Goal: Transaction & Acquisition: Purchase product/service

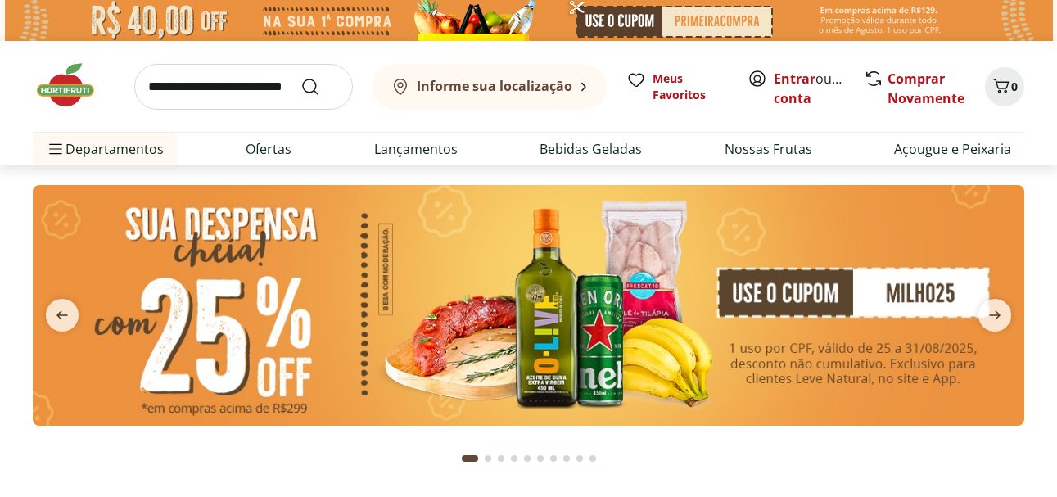
click at [259, 88] on input "search" at bounding box center [243, 87] width 219 height 46
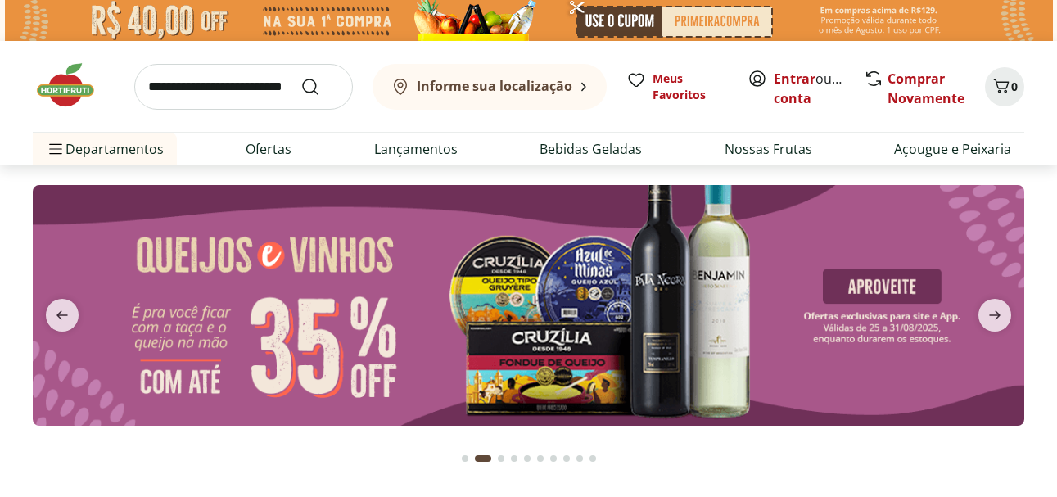
scroll to position [435, 0]
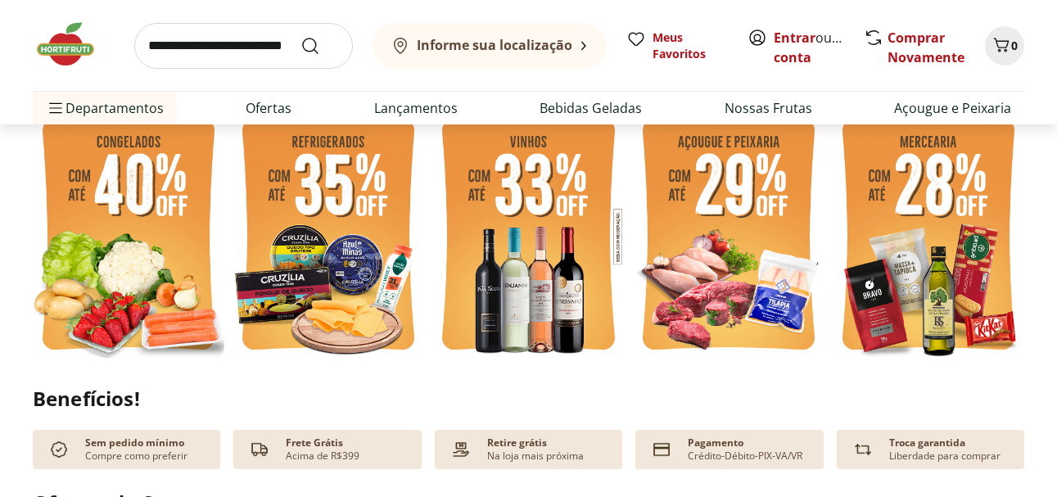
click at [224, 47] on input "search" at bounding box center [243, 46] width 219 height 46
type input "********"
click at [300, 36] on button "Submit Search" at bounding box center [319, 46] width 39 height 20
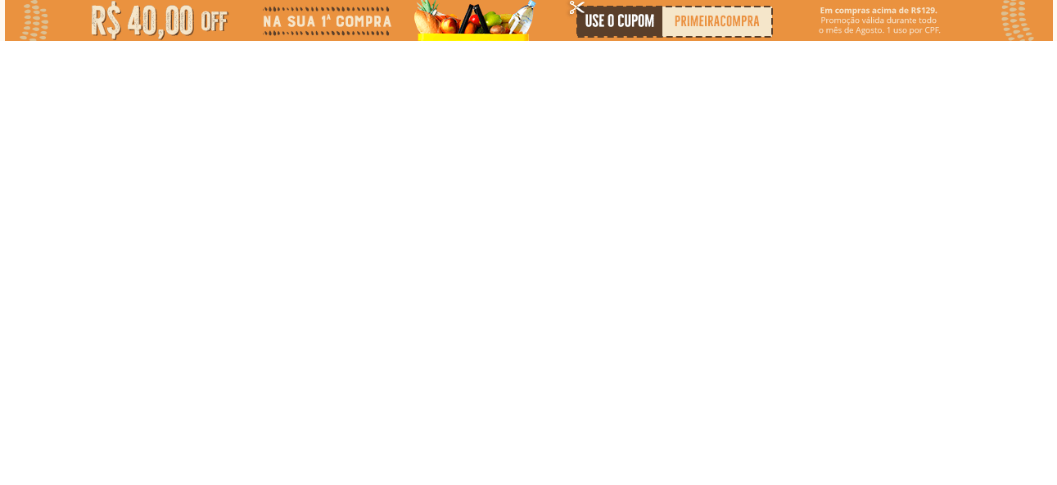
select select "**********"
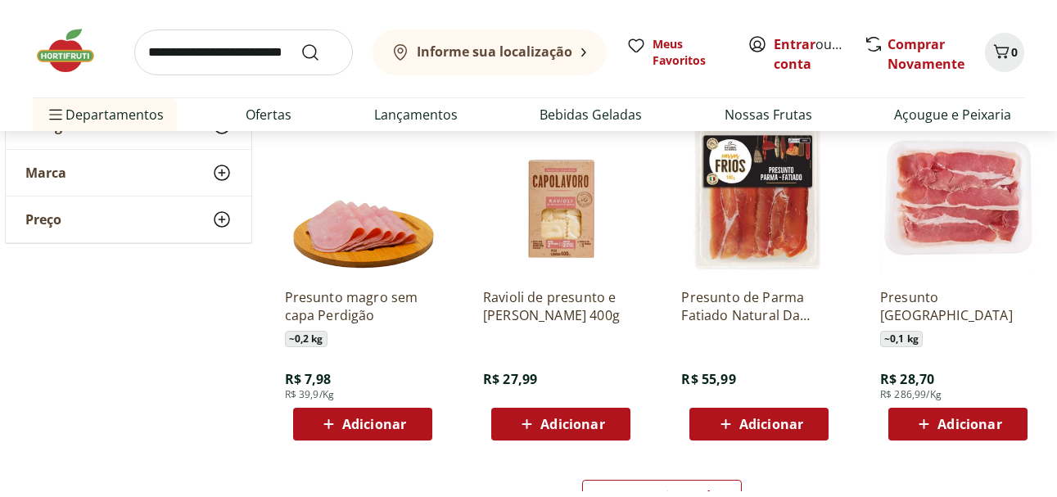
scroll to position [982, 0]
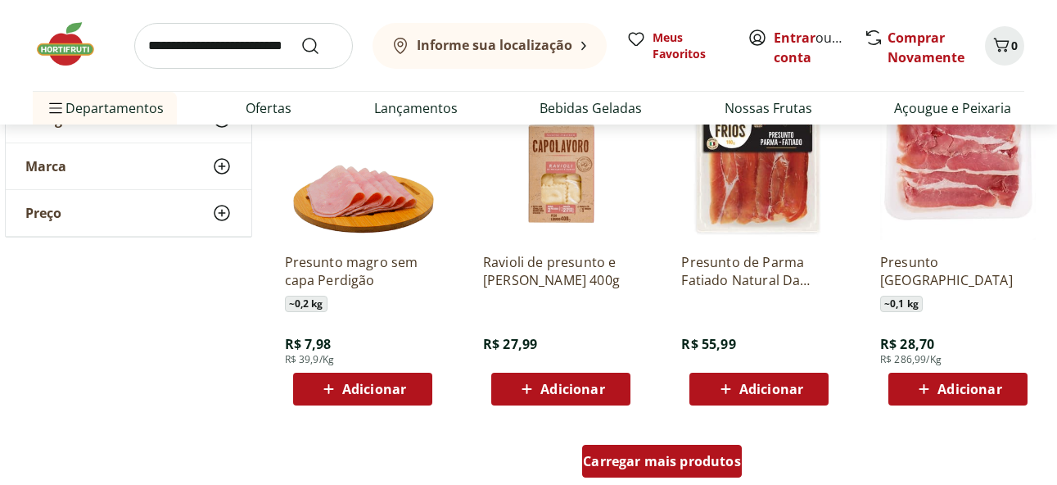
click at [694, 457] on span "Carregar mais produtos" at bounding box center [662, 460] width 158 height 13
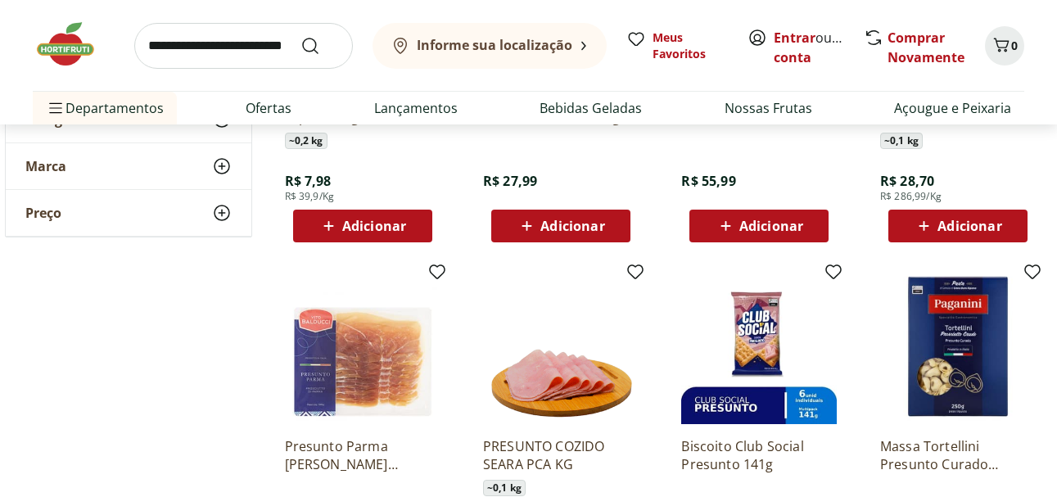
scroll to position [1146, 0]
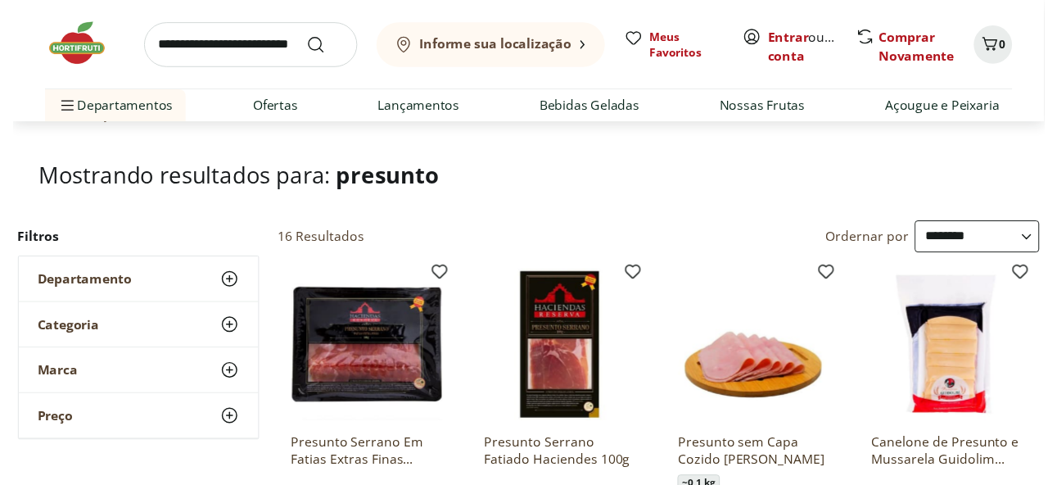
scroll to position [82, 0]
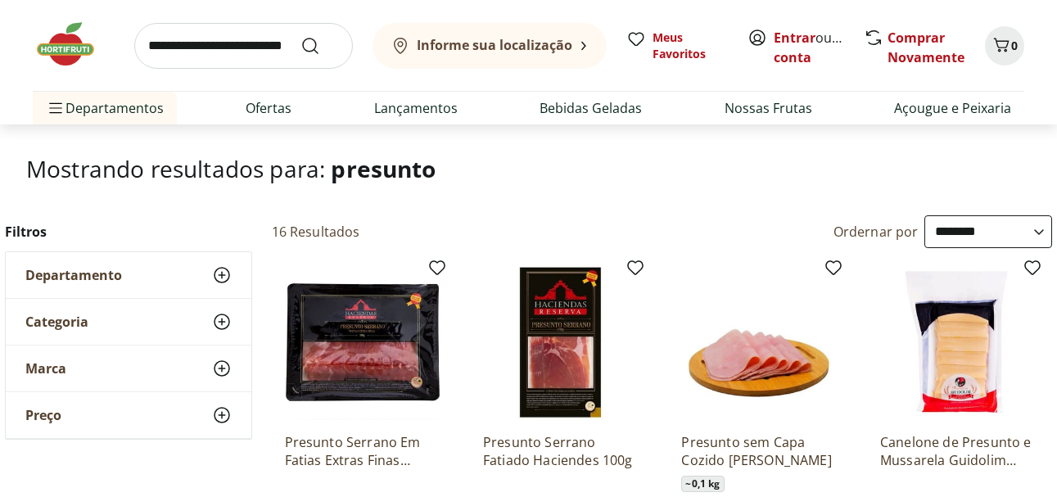
click at [224, 276] on icon at bounding box center [222, 275] width 20 height 20
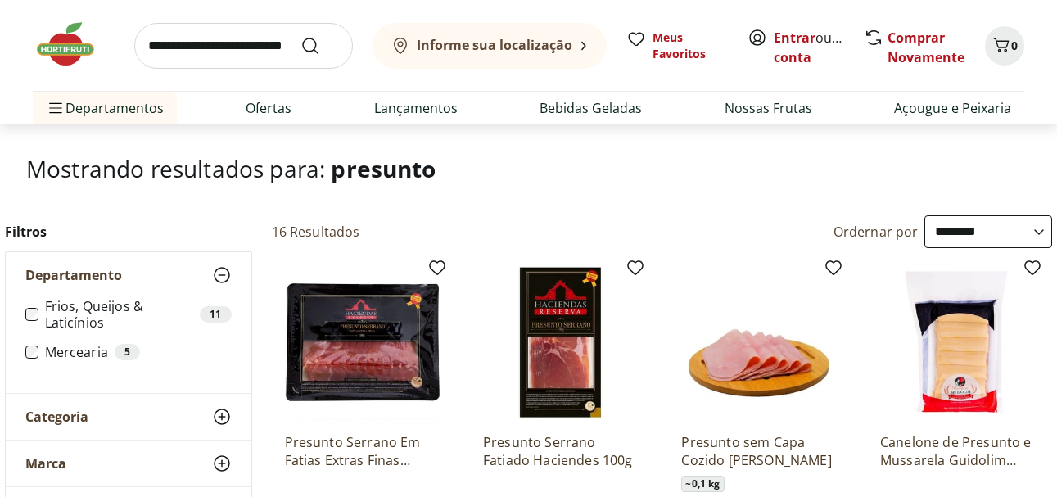
click at [96, 309] on label "Frios, Queijos & Laticínios 11" at bounding box center [138, 314] width 187 height 33
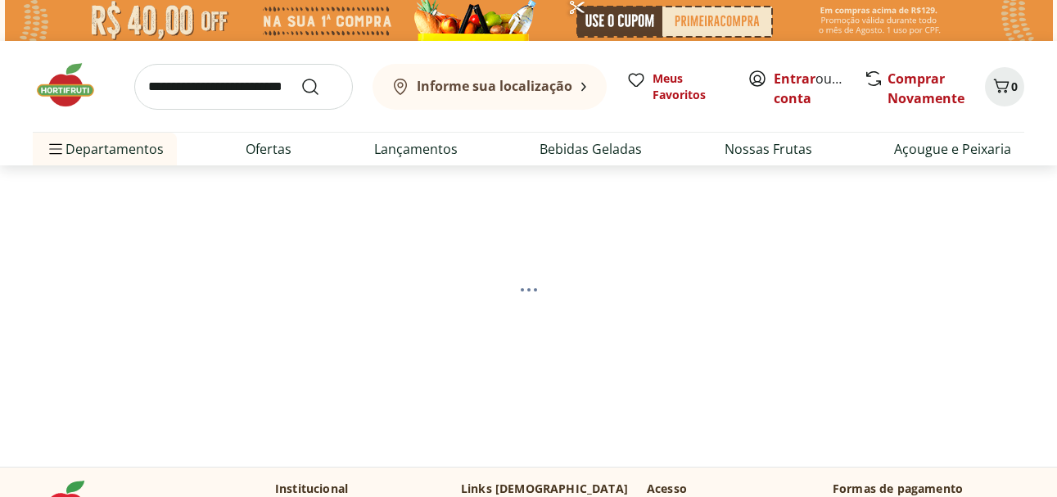
select select "**********"
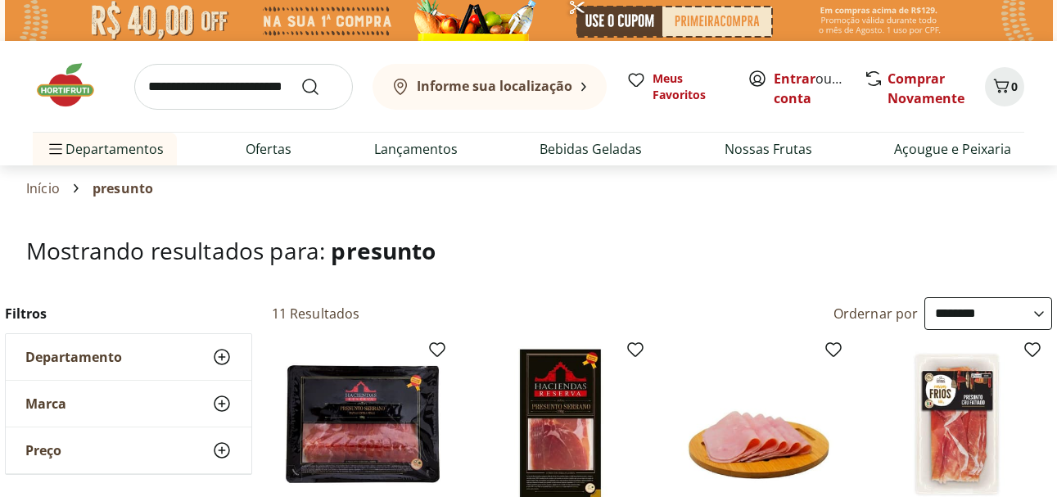
click at [223, 403] on use at bounding box center [222, 404] width 20 height 20
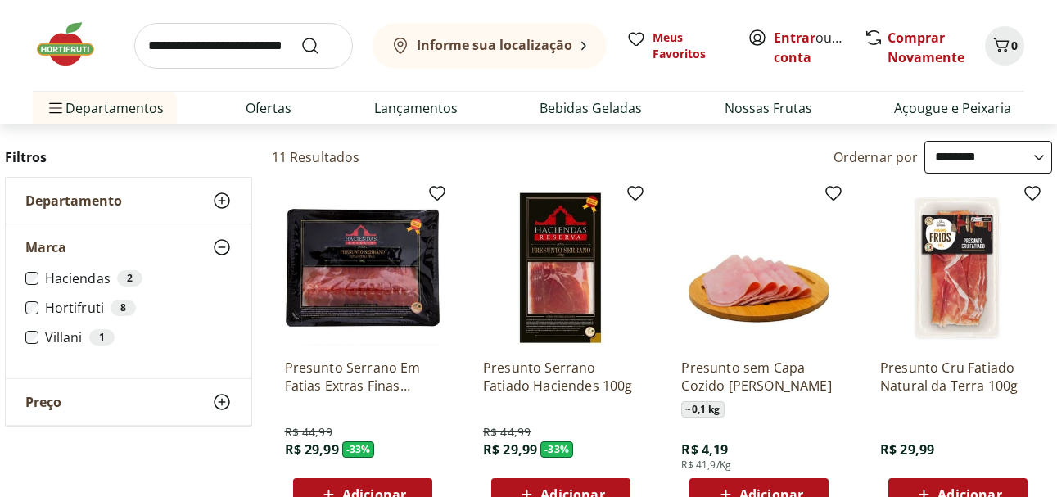
scroll to position [164, 0]
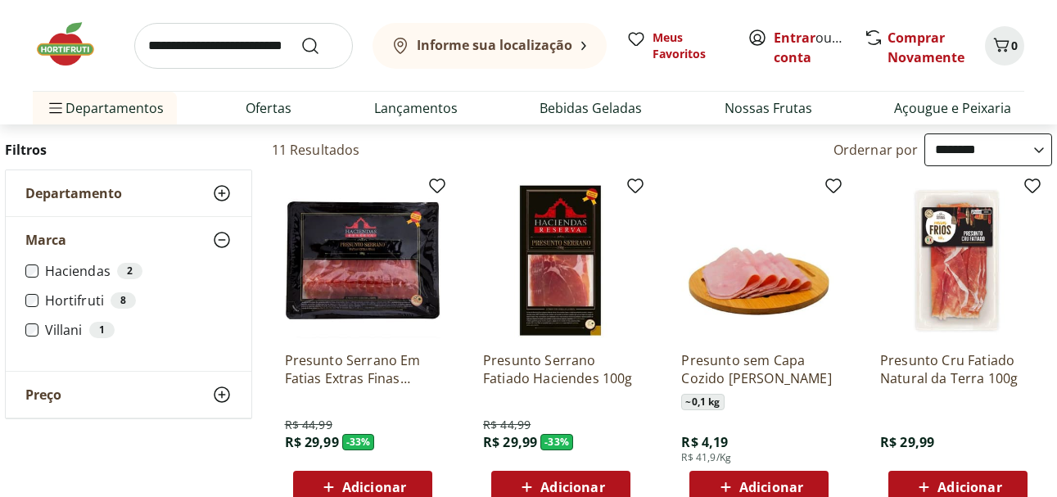
click at [214, 388] on icon at bounding box center [222, 395] width 20 height 20
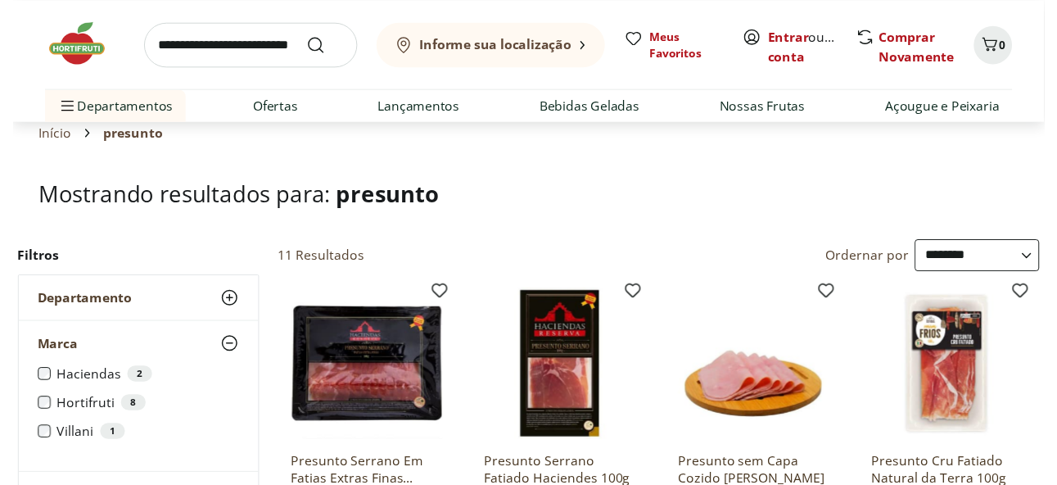
scroll to position [0, 0]
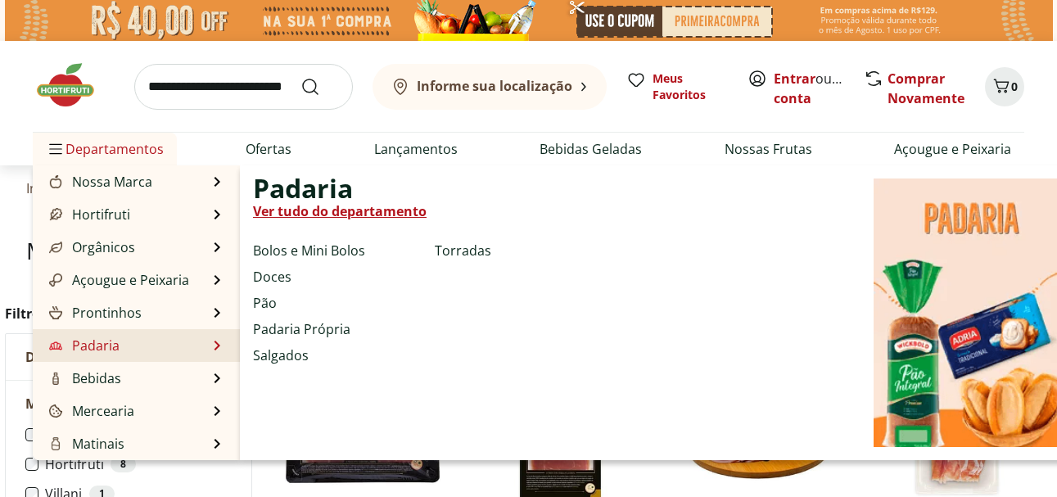
click at [142, 350] on li "Padaria Padaria Ver tudo do departamento Bolos e Mini Bolos Doces Pão Padaria P…" at bounding box center [136, 345] width 207 height 33
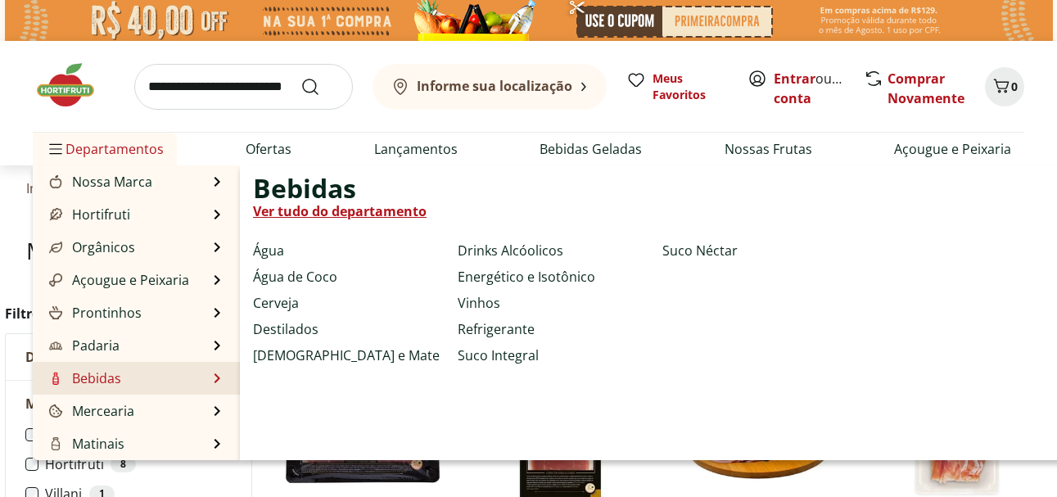
click at [156, 373] on li "Bebidas Bebidas Ver tudo do departamento Água Água de Coco Cerveja Destilados C…" at bounding box center [136, 378] width 207 height 33
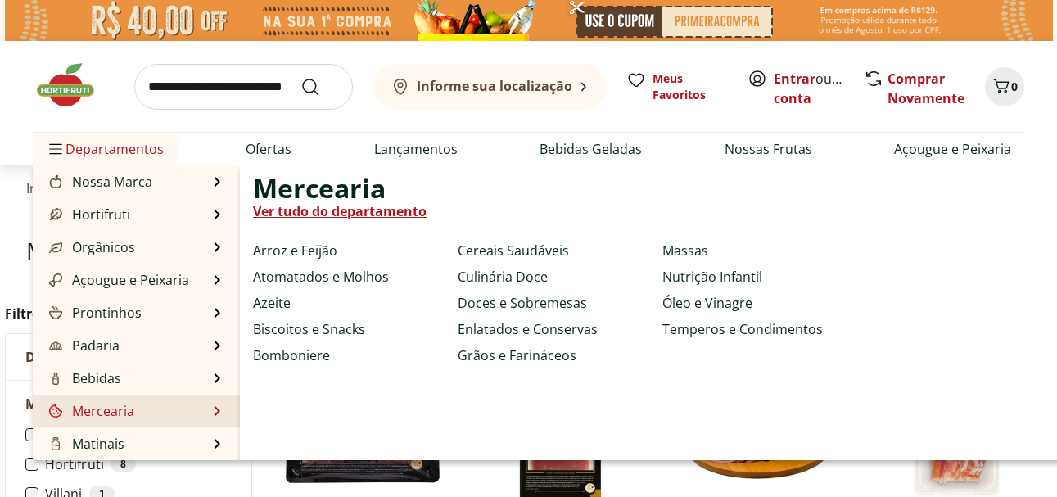
click at [148, 412] on li "Mercearia Mercearia Ver tudo do departamento Arroz e Feijão Atomatados e Molhos…" at bounding box center [136, 411] width 207 height 33
click at [531, 310] on link "Doces e Sobremesas" at bounding box center [522, 303] width 129 height 20
select select "**********"
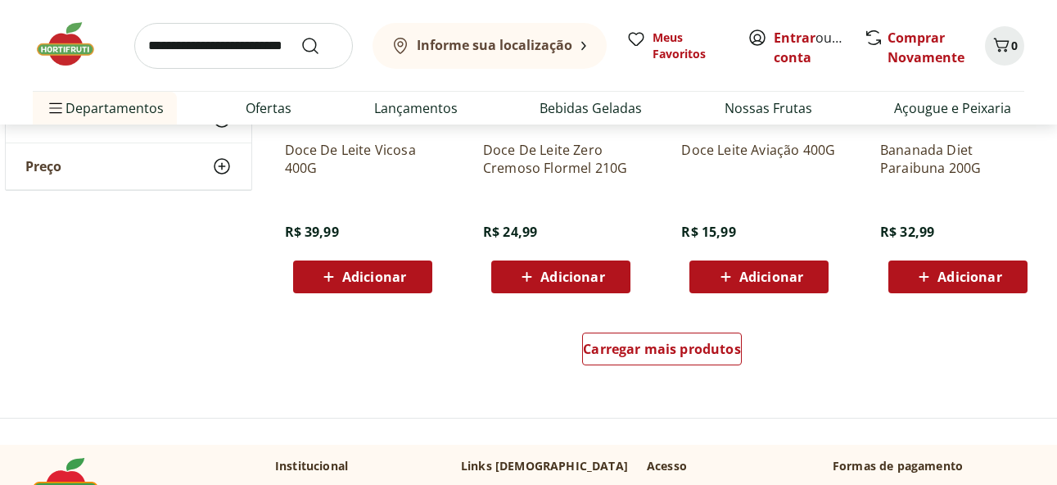
scroll to position [1064, 0]
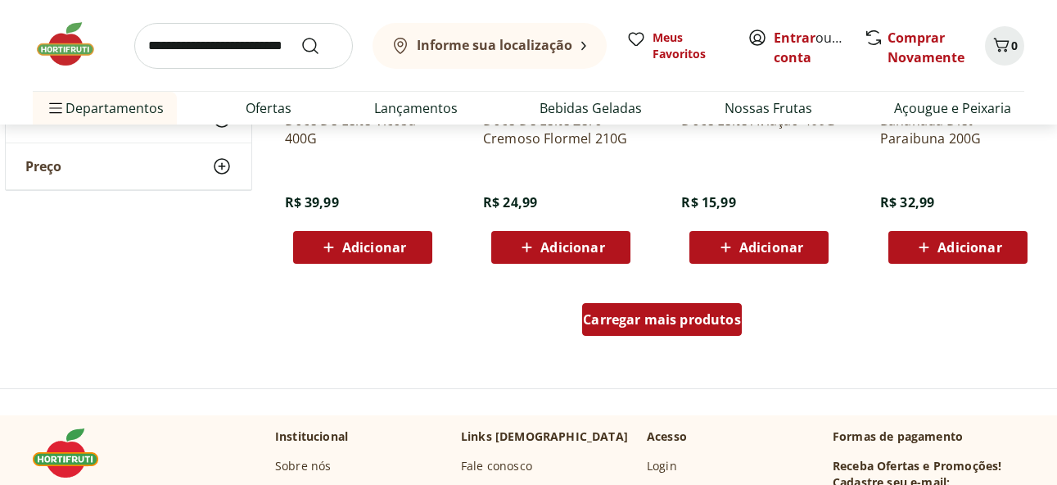
click at [668, 314] on span "Carregar mais produtos" at bounding box center [662, 319] width 158 height 13
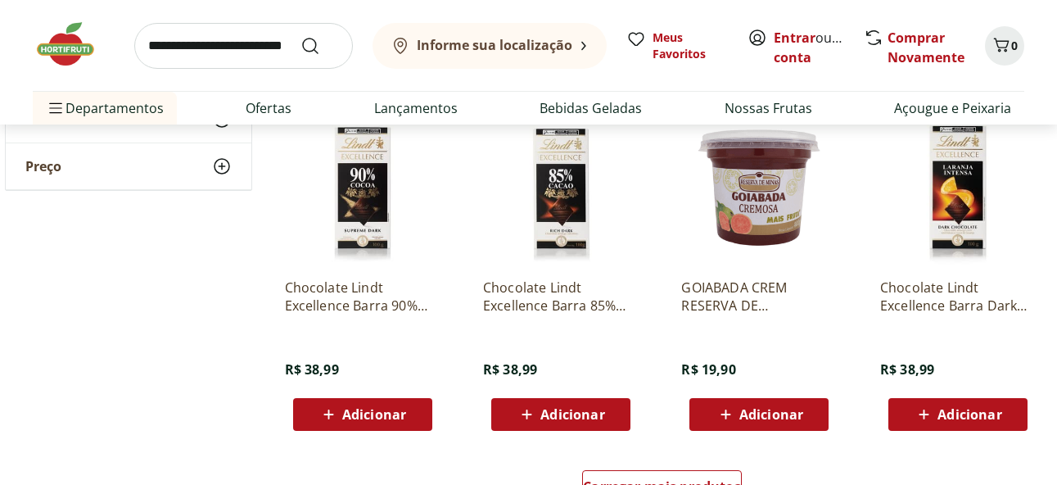
scroll to position [2047, 0]
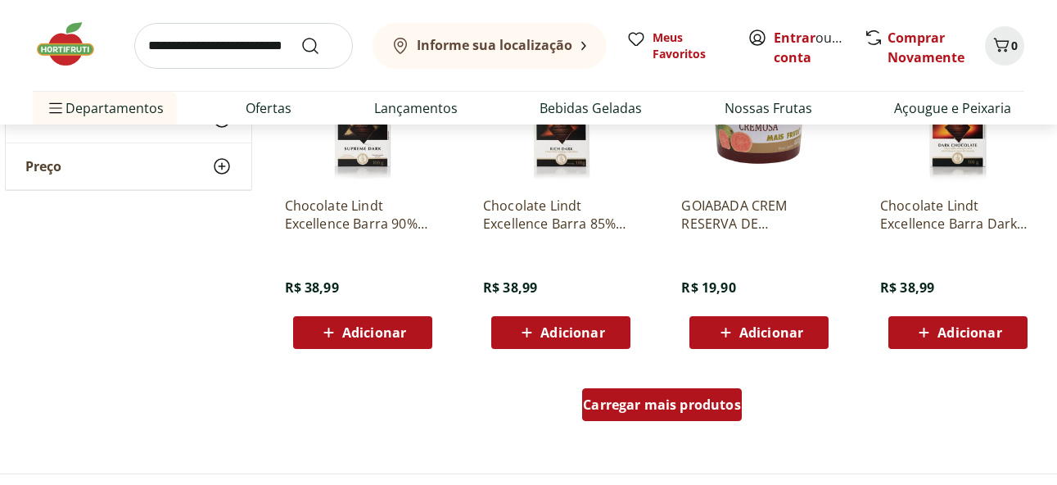
click at [675, 389] on div "Carregar mais produtos" at bounding box center [662, 404] width 160 height 33
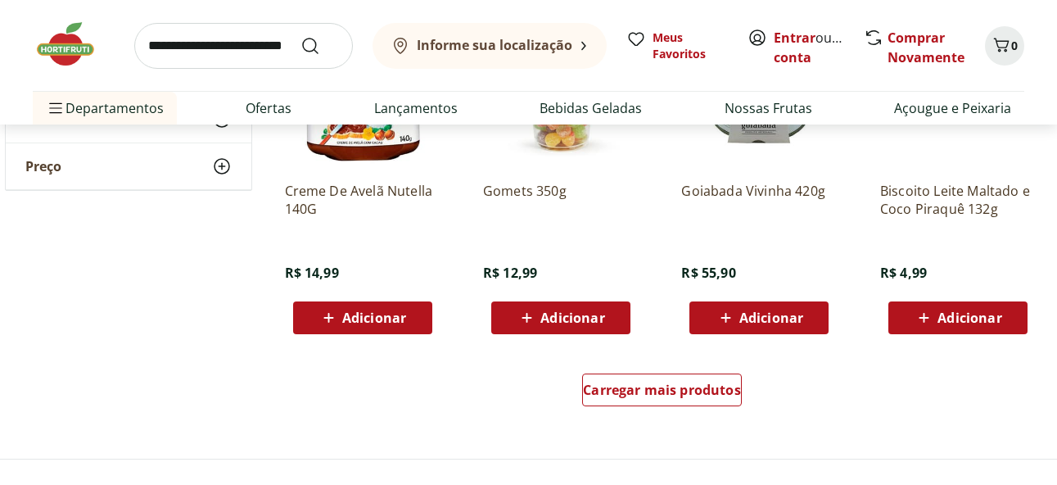
scroll to position [3193, 0]
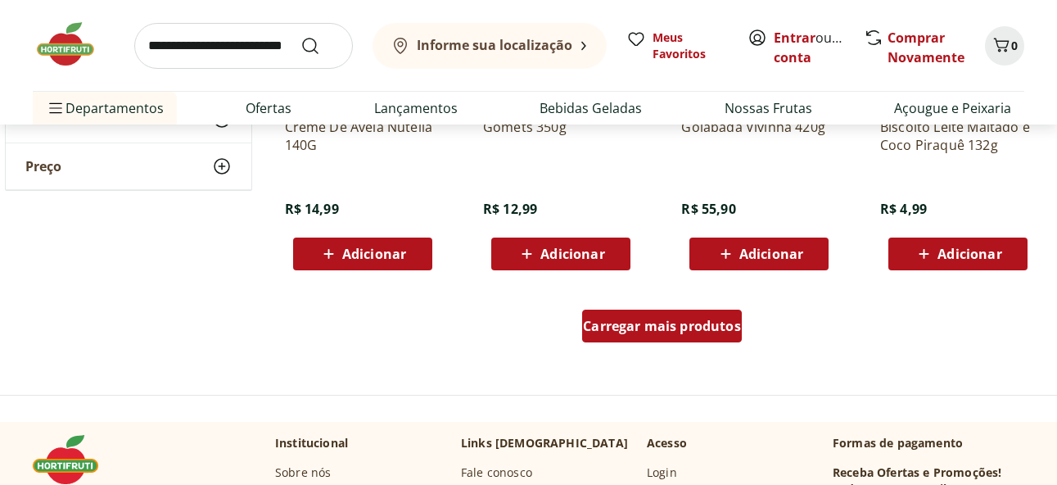
click at [679, 327] on span "Carregar mais produtos" at bounding box center [662, 325] width 158 height 13
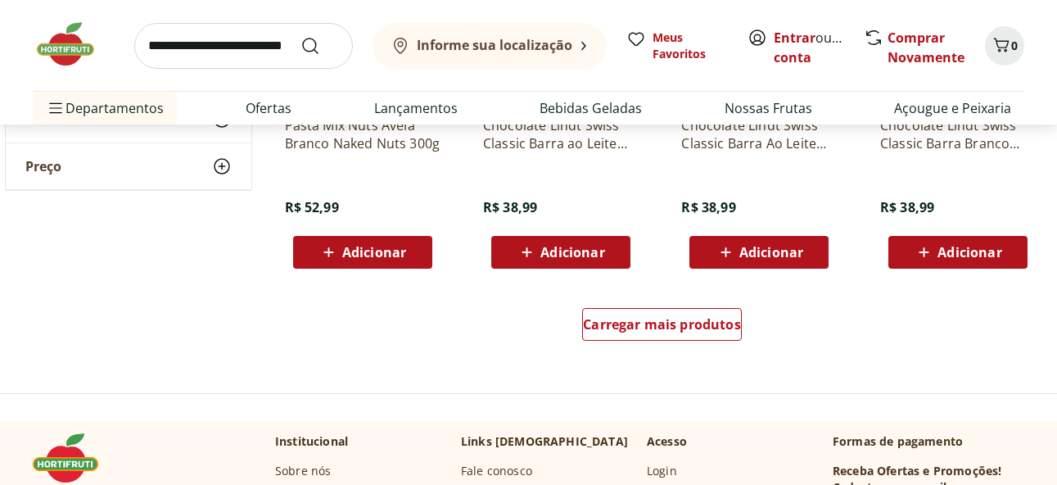
scroll to position [4339, 0]
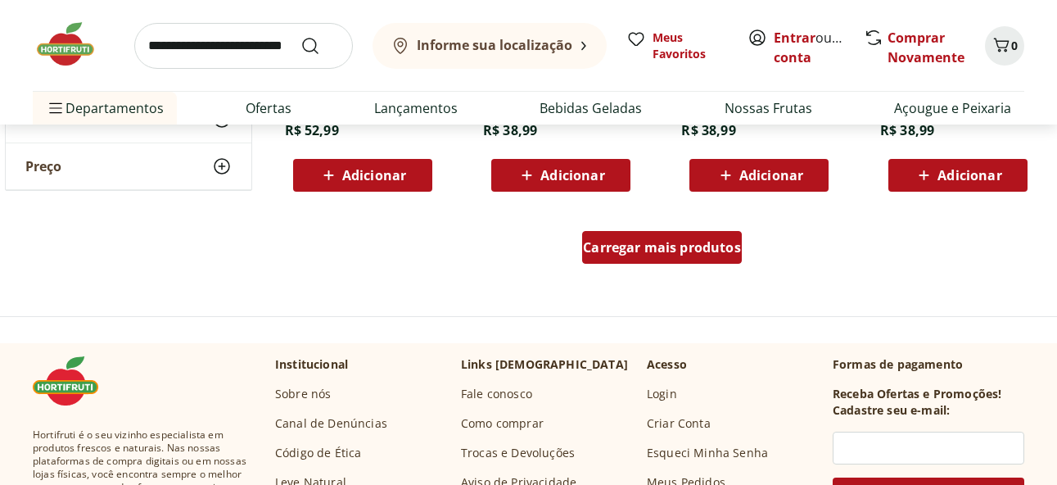
click at [663, 257] on div "Carregar mais produtos" at bounding box center [662, 247] width 160 height 33
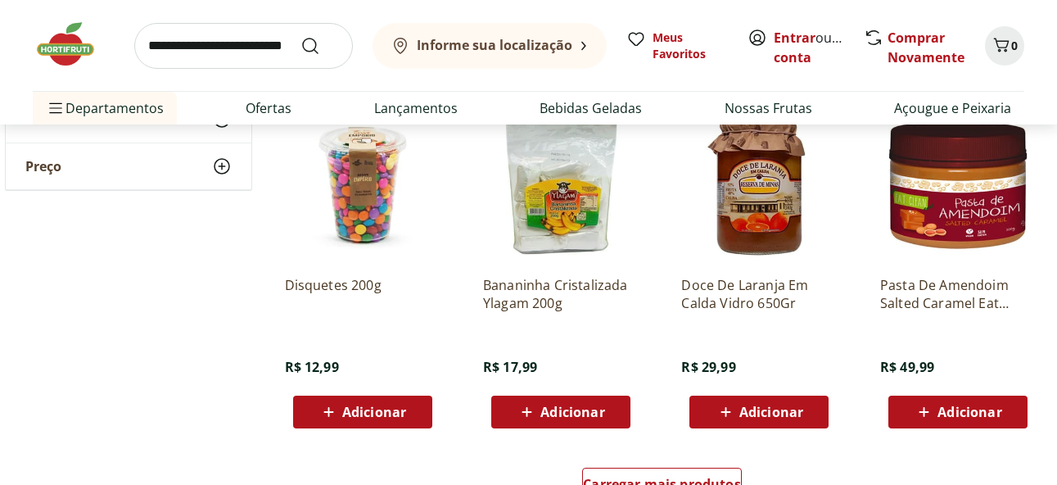
scroll to position [5239, 0]
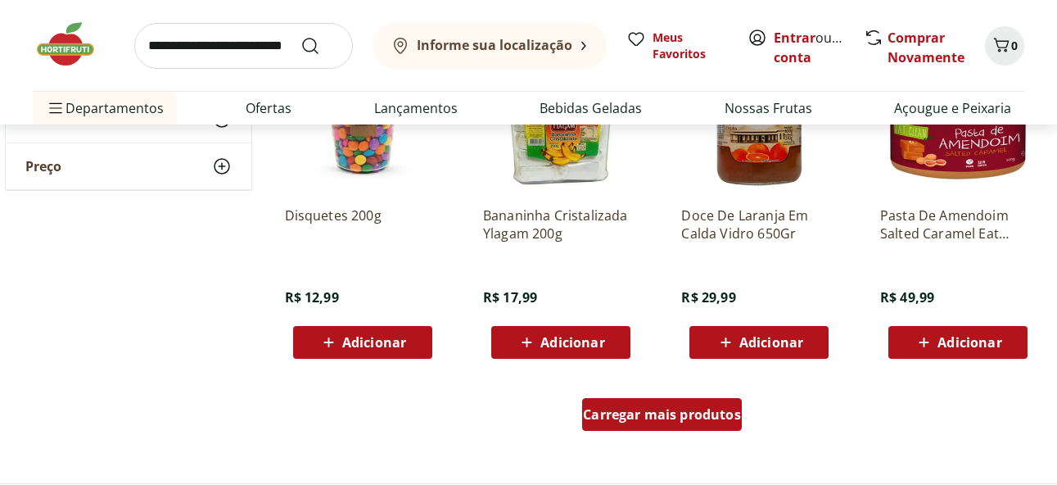
click at [678, 416] on span "Carregar mais produtos" at bounding box center [662, 414] width 158 height 13
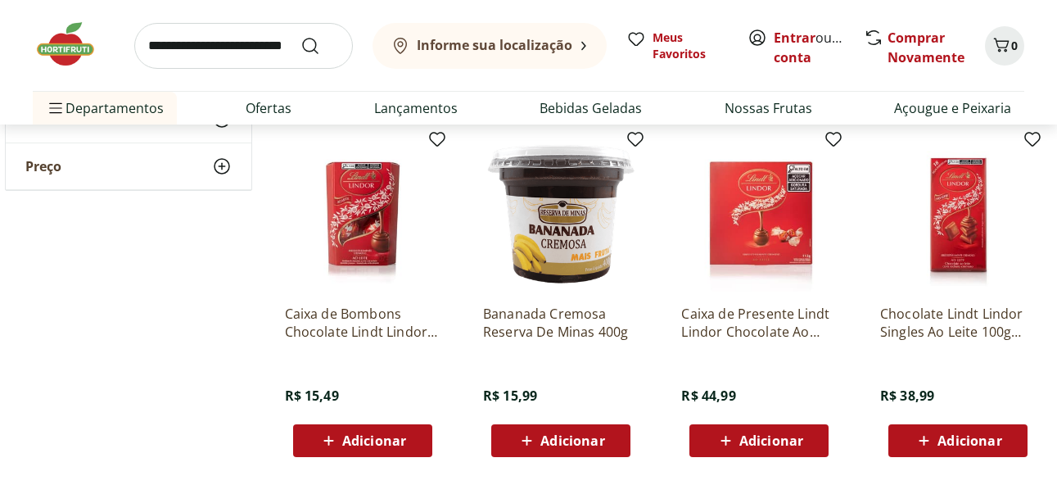
scroll to position [6385, 0]
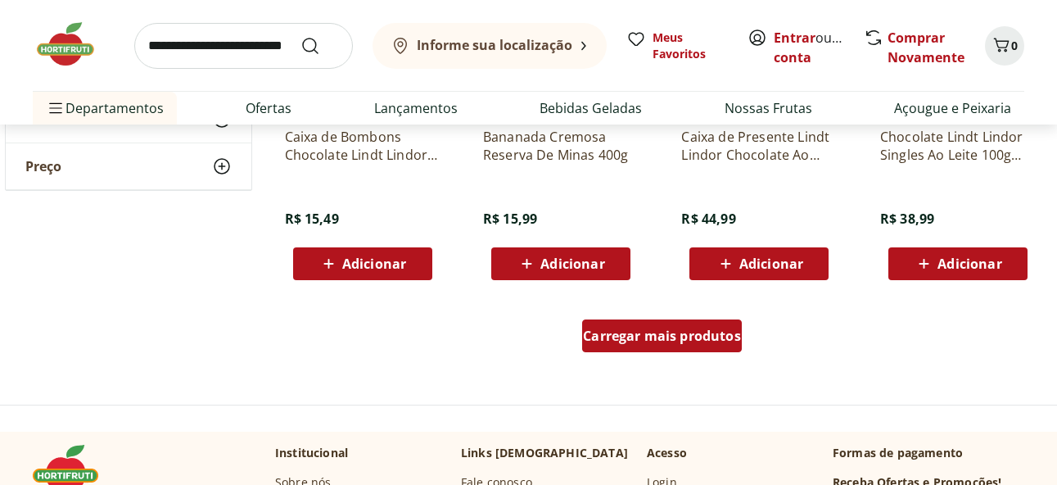
click at [644, 341] on span "Carregar mais produtos" at bounding box center [662, 335] width 158 height 13
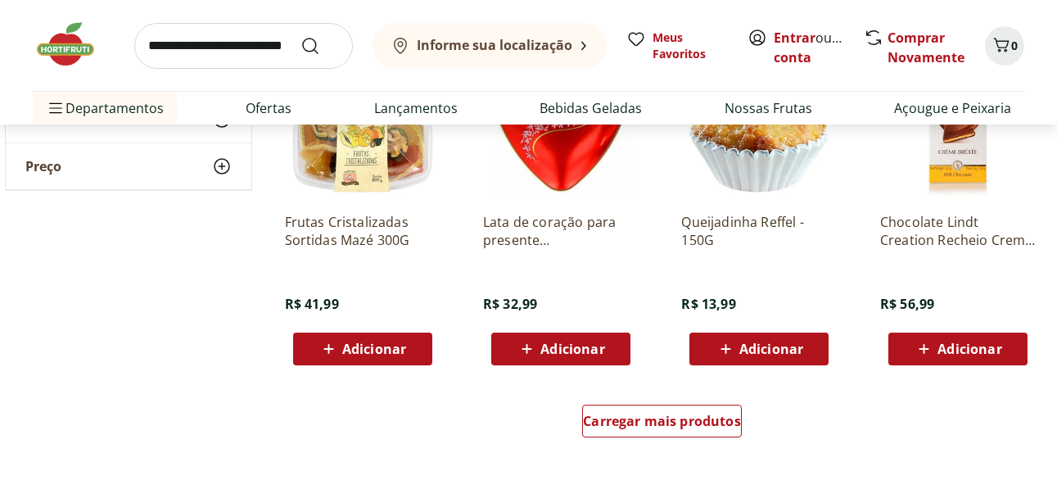
scroll to position [7449, 0]
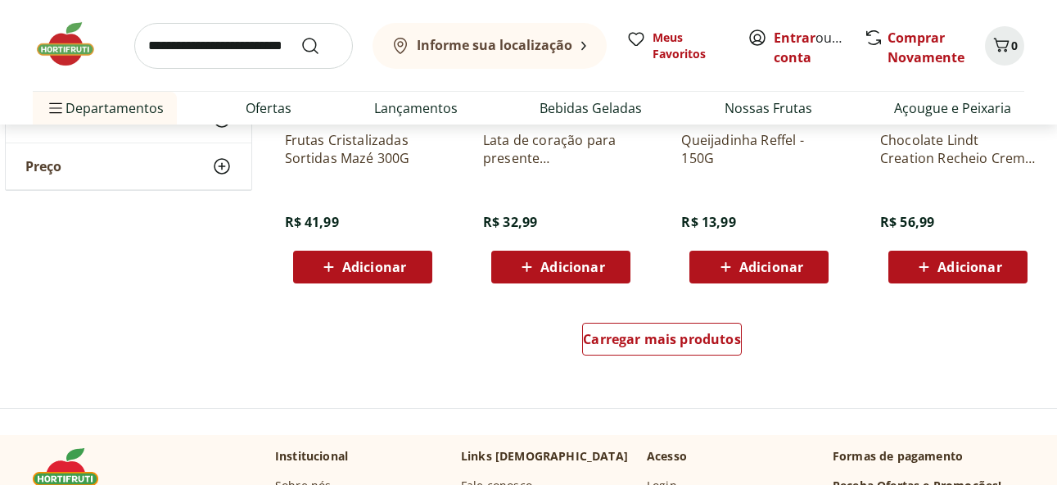
click at [226, 14] on div "Informe sua localização Meus Favoritos Entrar ou Criar conta Comprar Novamente 0" at bounding box center [528, 45] width 991 height 91
click at [195, 52] on input "search" at bounding box center [243, 46] width 219 height 46
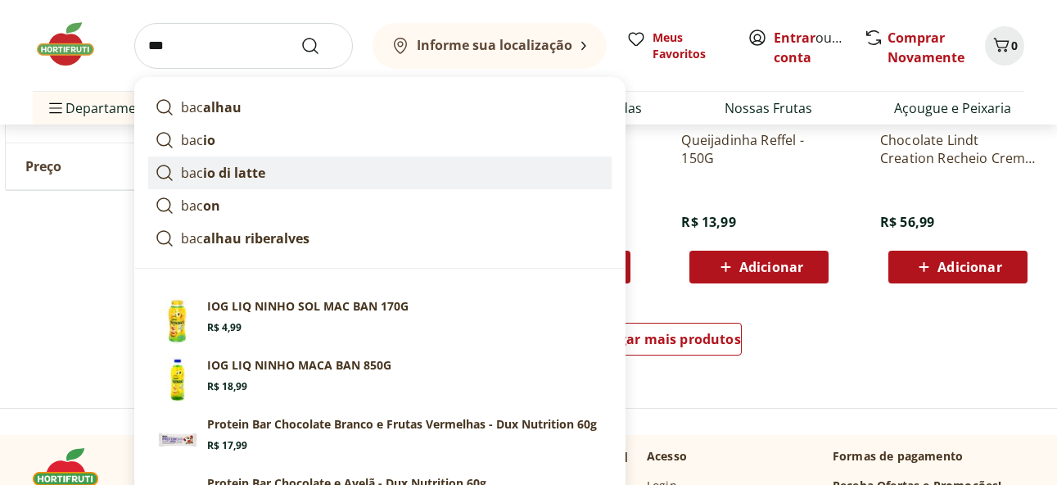
click at [323, 177] on link "bac io di latte" at bounding box center [379, 172] width 463 height 33
type input "**********"
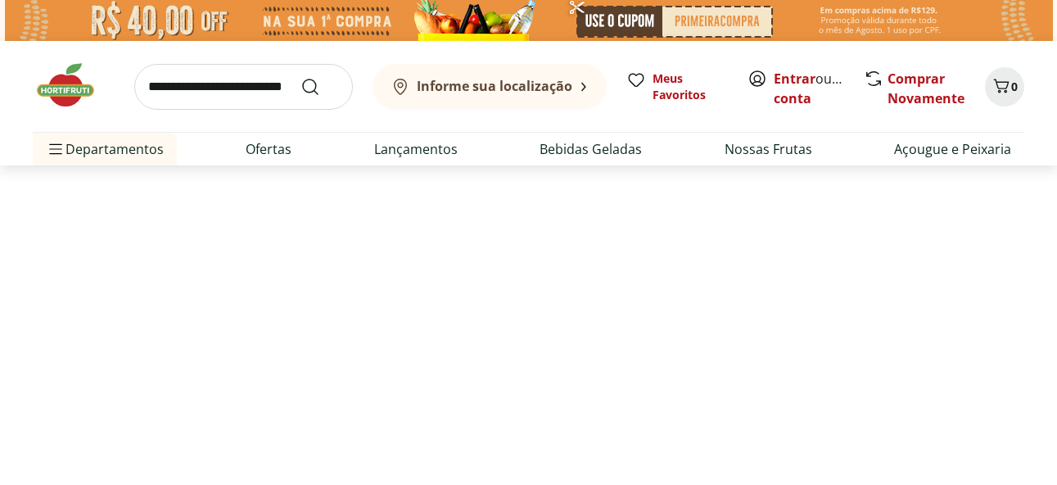
select select "**********"
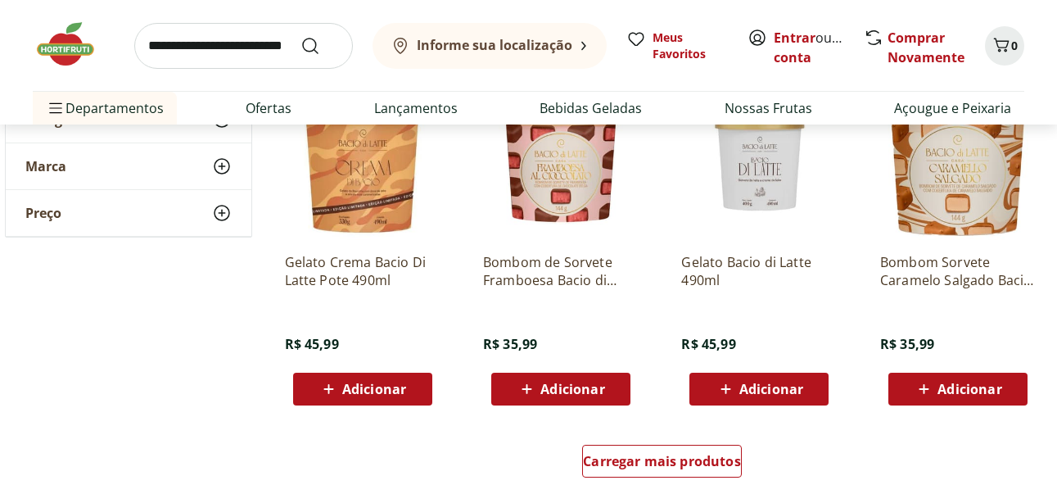
scroll to position [1064, 0]
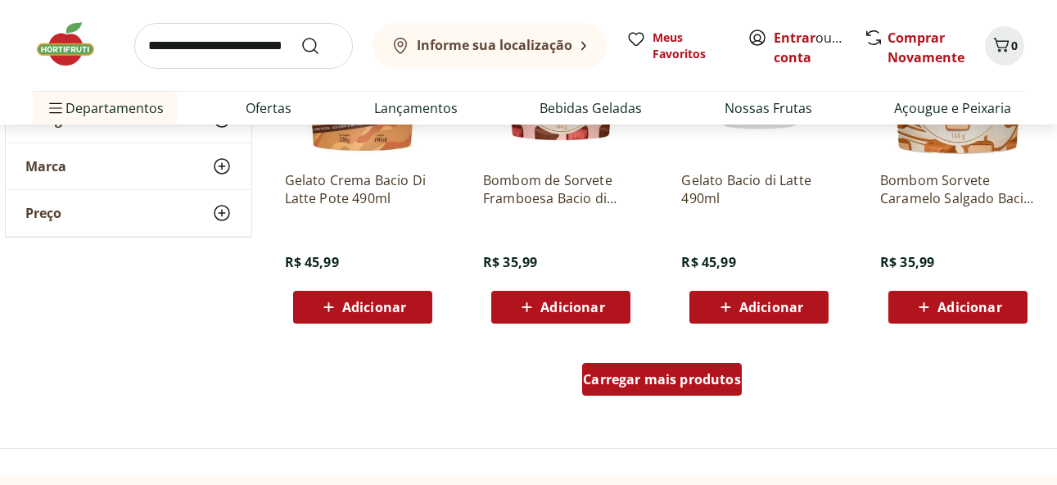
click at [697, 398] on link "Carregar mais produtos" at bounding box center [662, 382] width 160 height 39
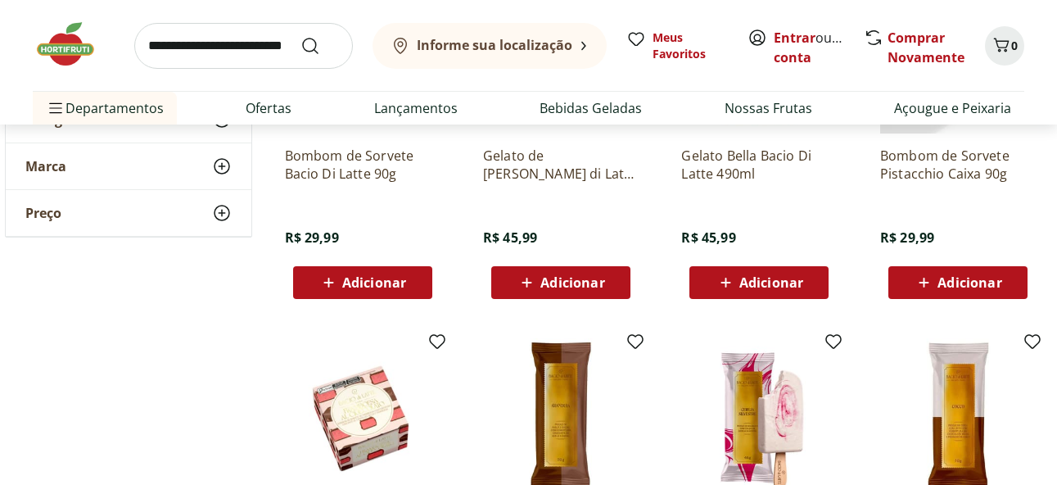
scroll to position [1719, 0]
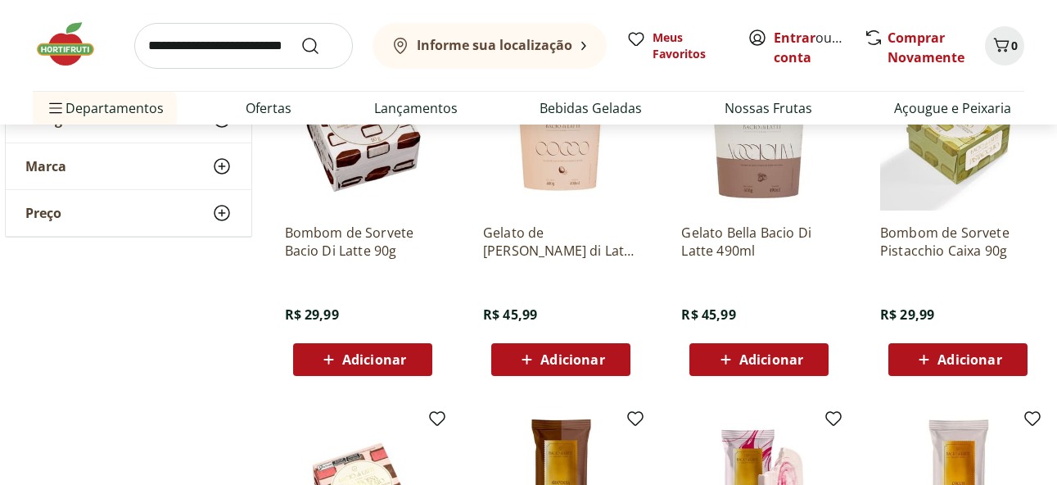
click at [375, 250] on p "Bombom de Sorvete Bacio Di Latte 90g" at bounding box center [363, 241] width 156 height 36
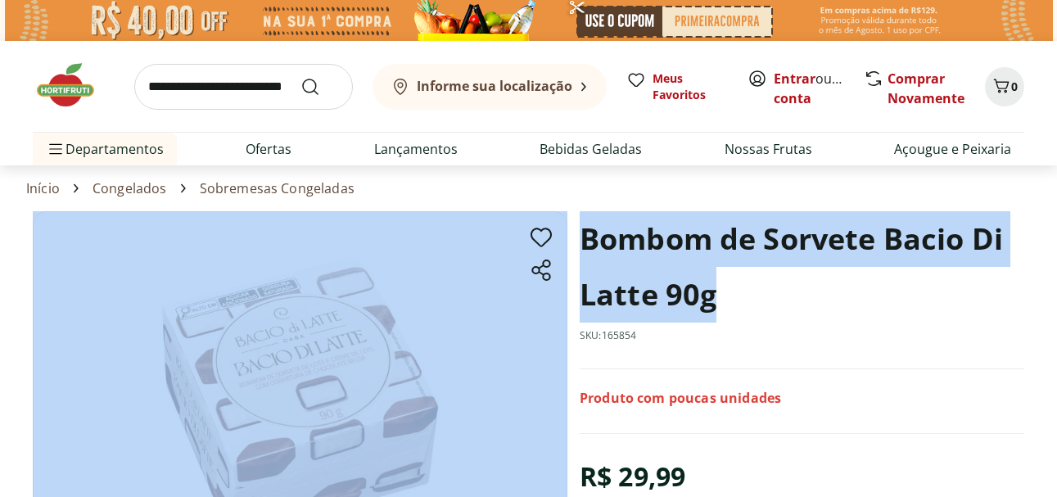
drag, startPoint x: 714, startPoint y: 295, endPoint x: 568, endPoint y: 220, distance: 163.7
click at [568, 220] on section "Bombom de Sorvete Bacio Di Latte 90g SKU: 165854 Produto com poucas unidades R$…" at bounding box center [528, 447] width 991 height 472
copy section "Bombom de Sorvete Bacio Di Latte 90g"
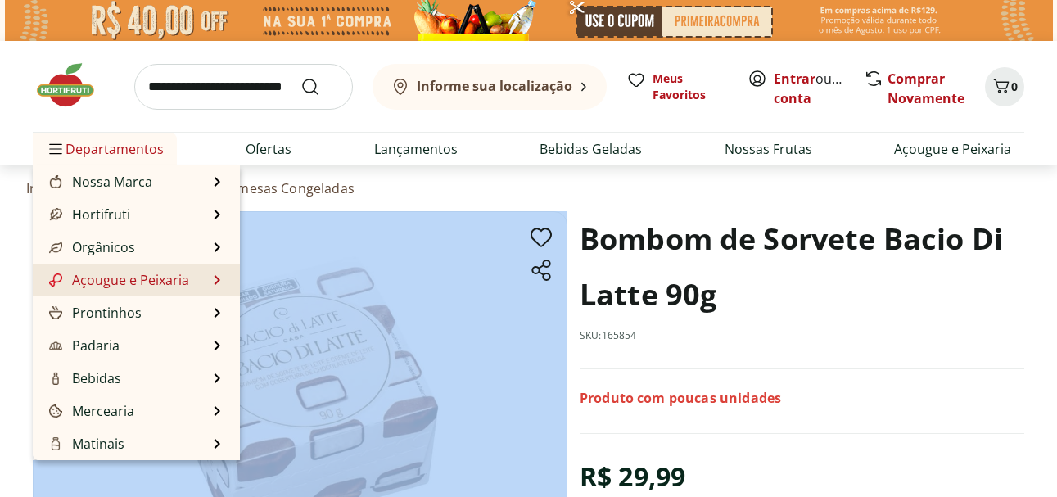
click at [112, 273] on link "Açougue e Peixaria" at bounding box center [117, 280] width 143 height 20
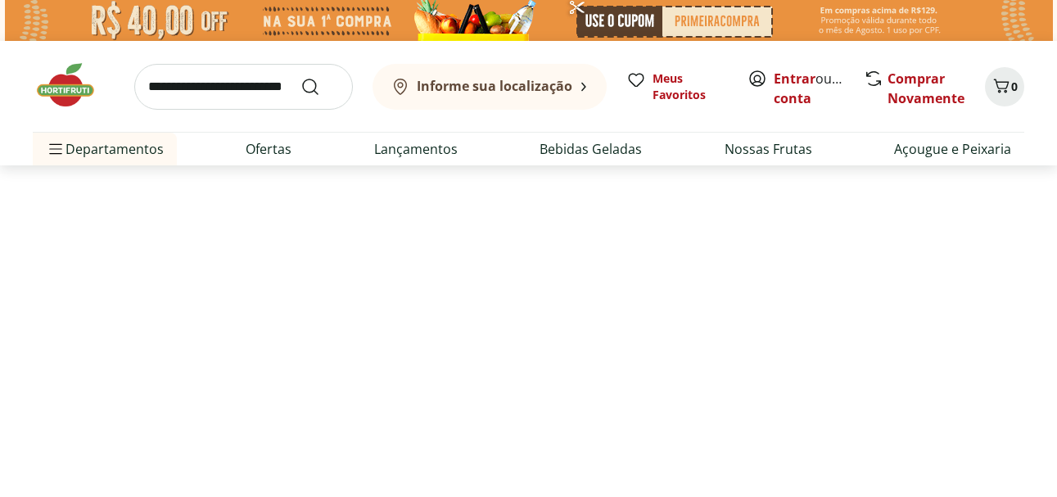
select select "**********"
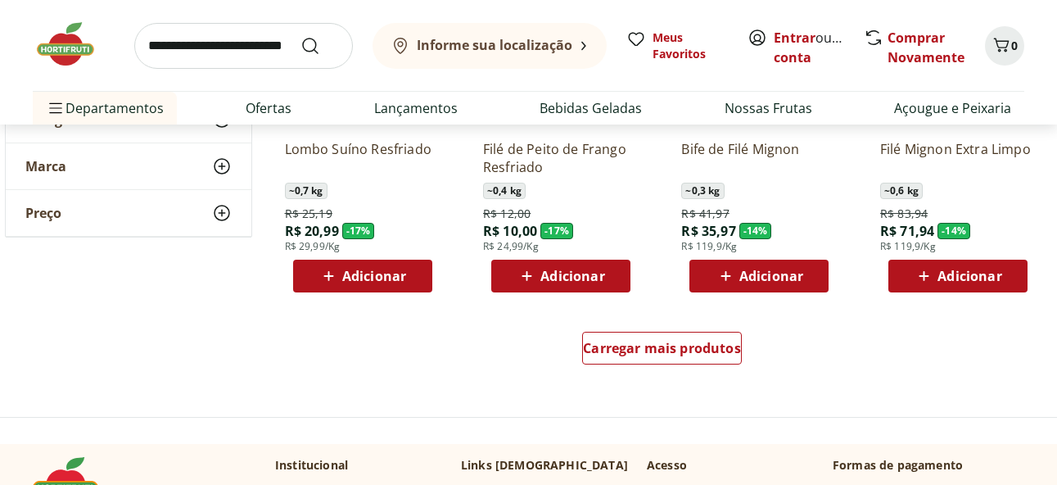
scroll to position [1064, 0]
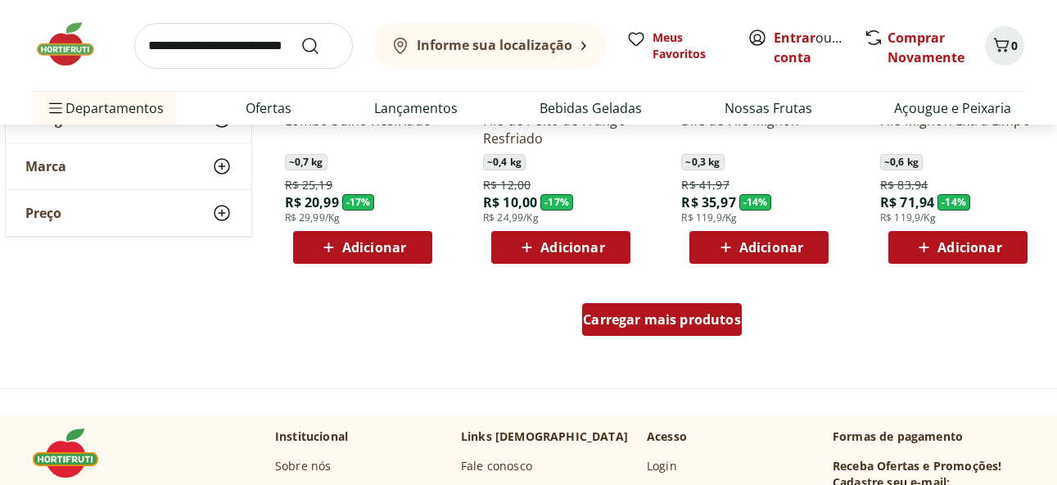
click at [615, 315] on span "Carregar mais produtos" at bounding box center [662, 319] width 158 height 13
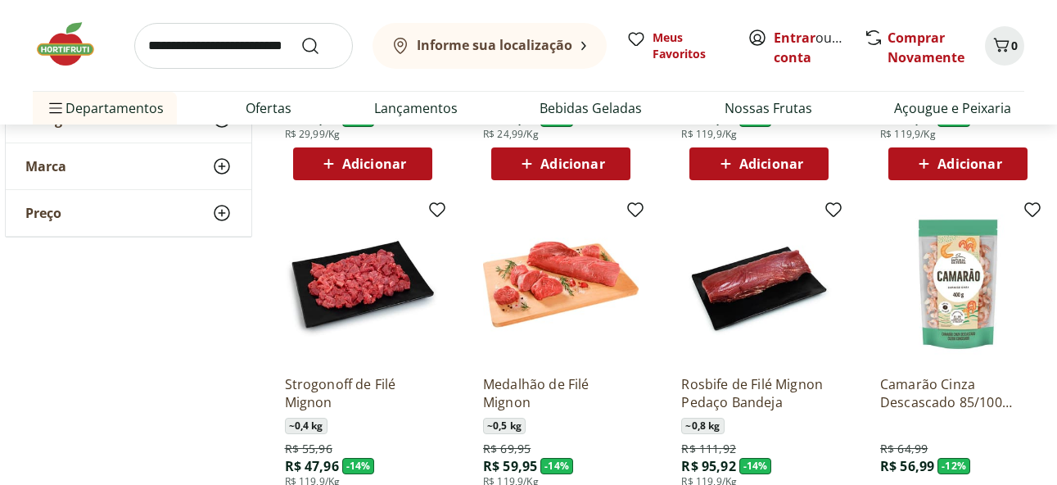
scroll to position [1228, 0]
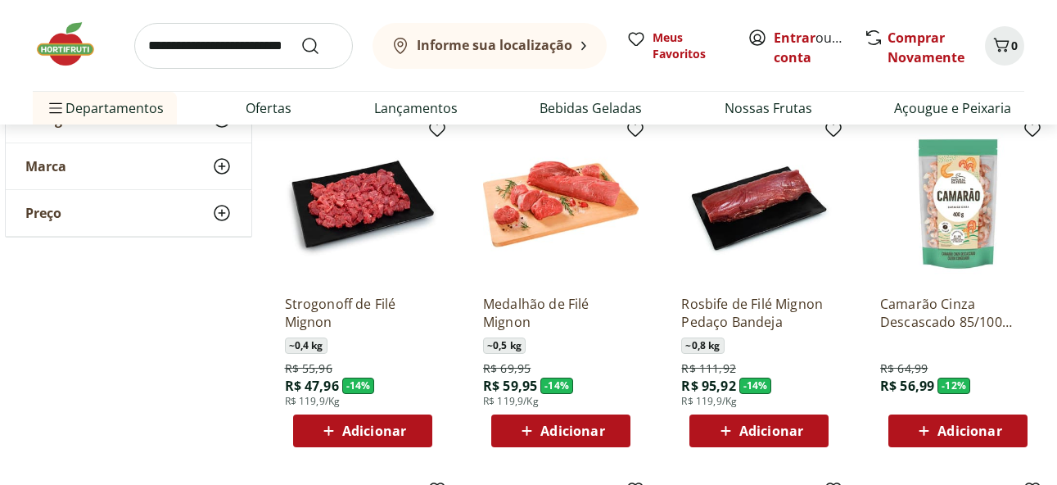
click at [242, 53] on input "search" at bounding box center [243, 46] width 219 height 46
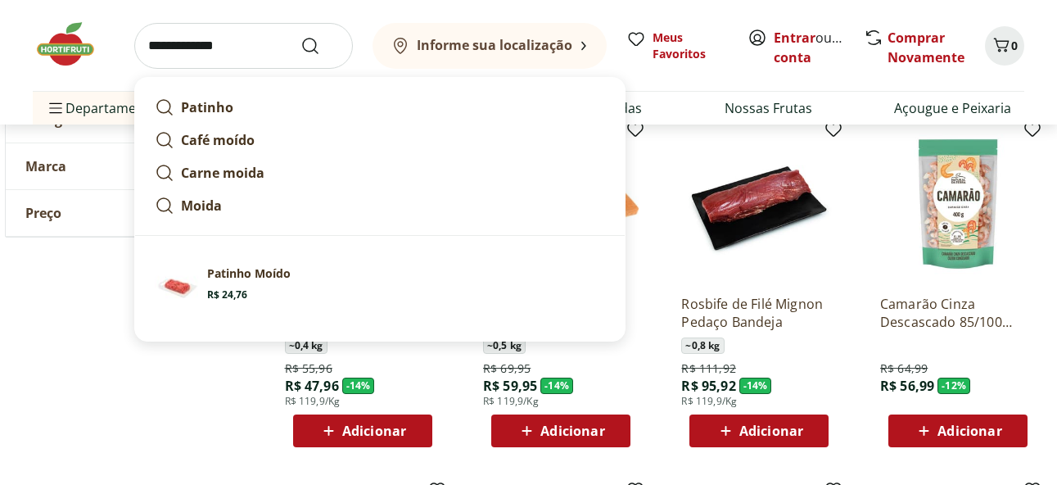
type input "**********"
click at [300, 36] on button "Submit Search" at bounding box center [319, 46] width 39 height 20
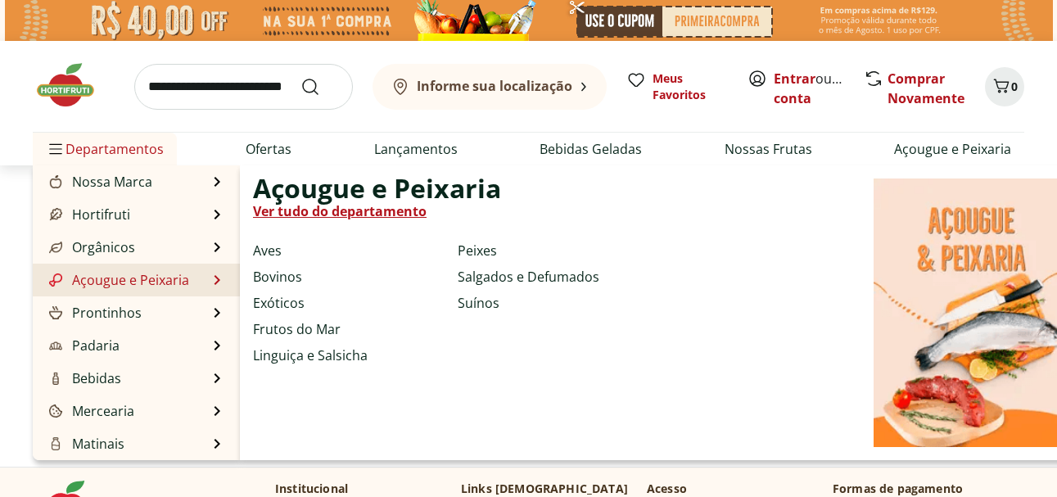
click at [149, 287] on link "Açougue e Peixaria" at bounding box center [117, 280] width 143 height 20
select select "**********"
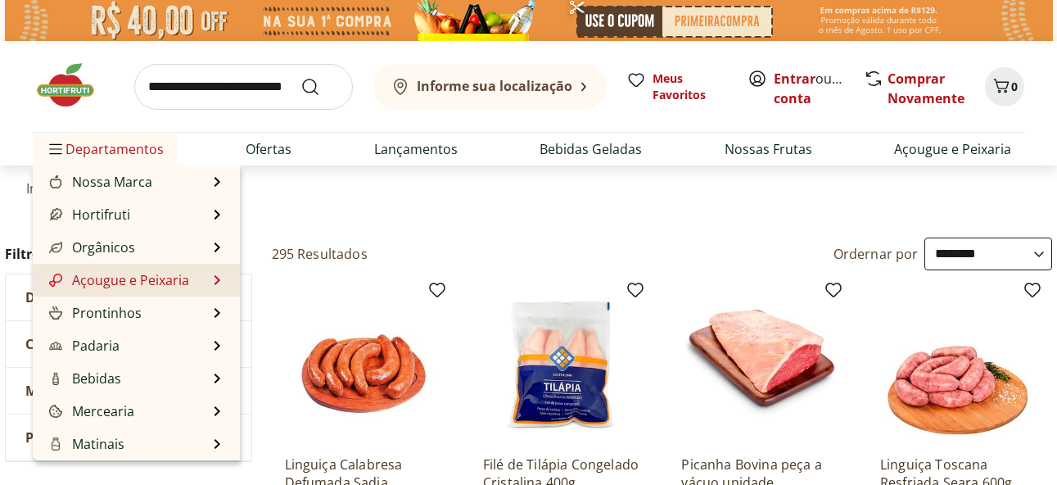
click at [141, 273] on link "Açougue e Peixaria" at bounding box center [117, 280] width 143 height 20
click at [205, 280] on li "Açougue e Peixaria Açougue e Peixaria Ver tudo do departamento Aves Bovinos Exó…" at bounding box center [136, 280] width 207 height 33
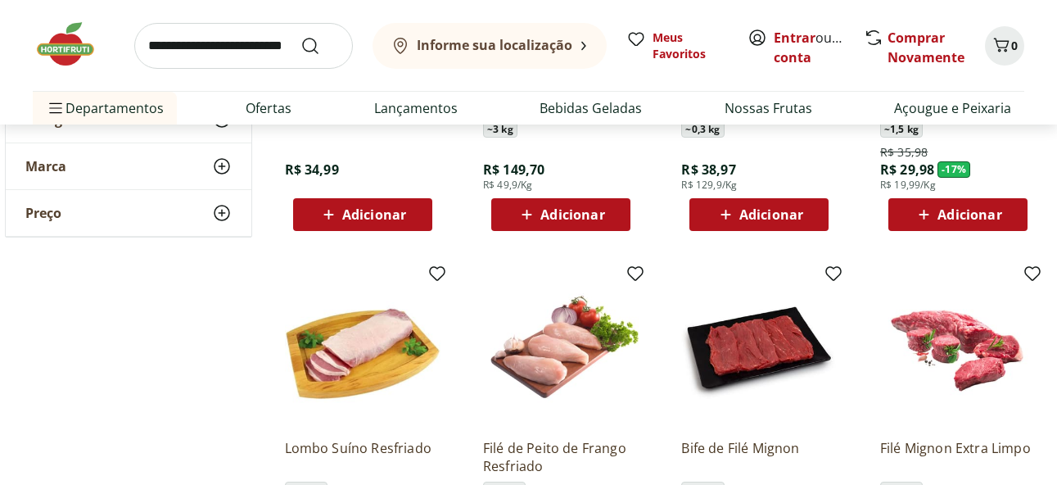
scroll to position [900, 0]
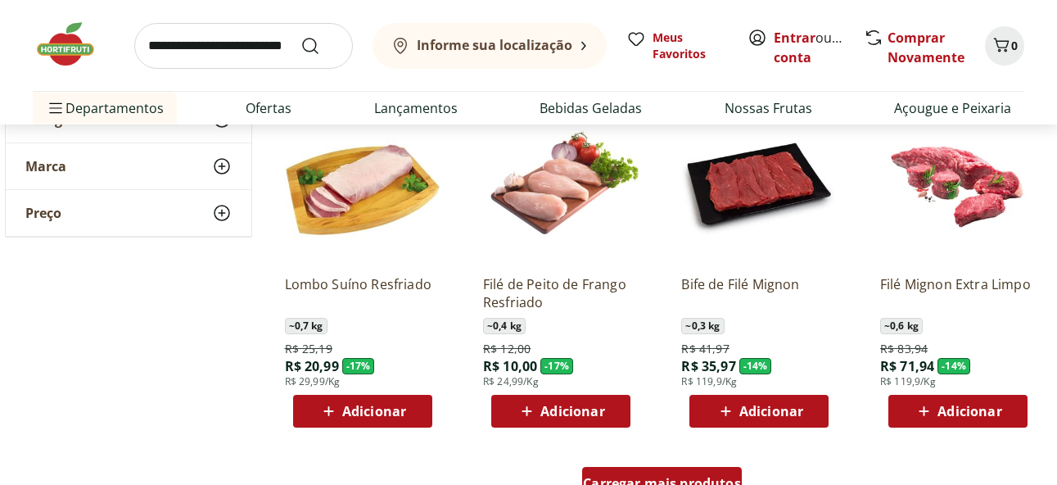
click at [678, 469] on div "Carregar mais produtos" at bounding box center [662, 483] width 160 height 33
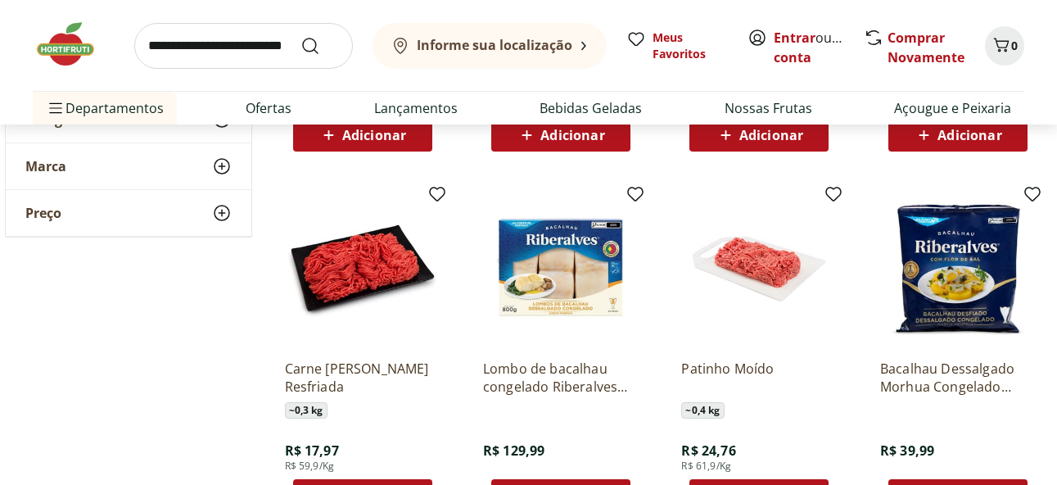
scroll to position [1883, 0]
